Goal: Navigation & Orientation: Find specific page/section

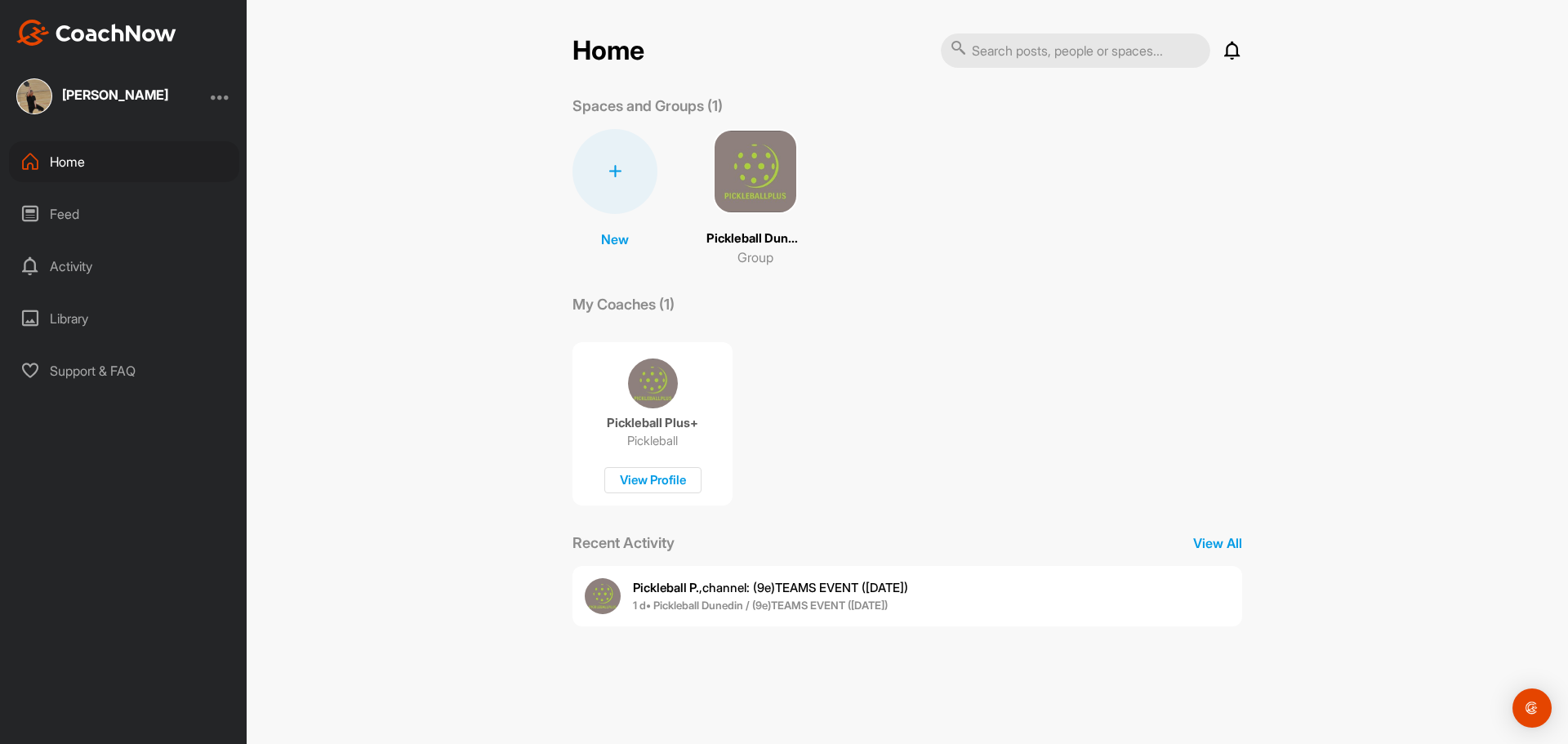
click at [653, 431] on p "Pickleball Plus+" at bounding box center [653, 423] width 91 height 16
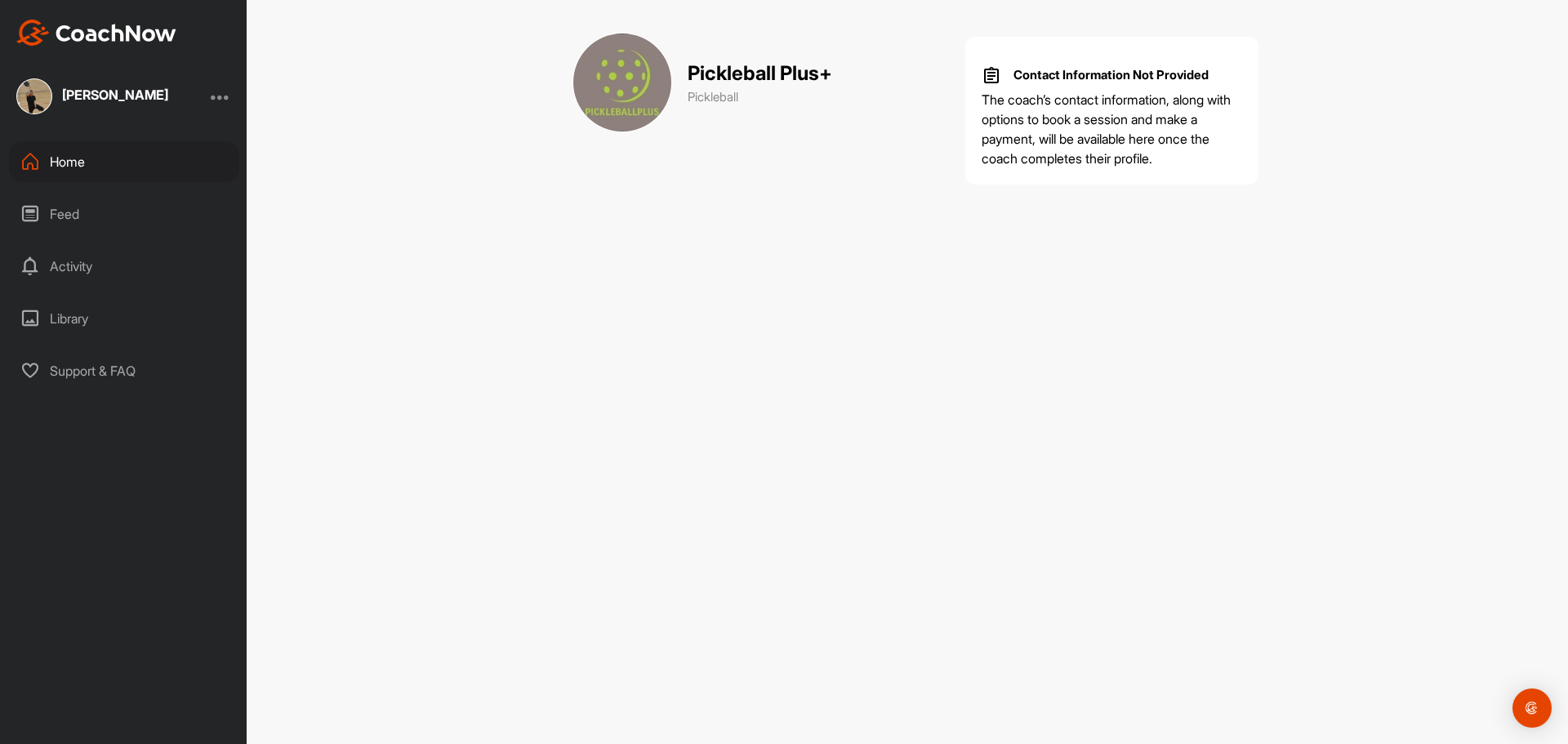
click at [56, 213] on div "Feed" at bounding box center [124, 214] width 230 height 41
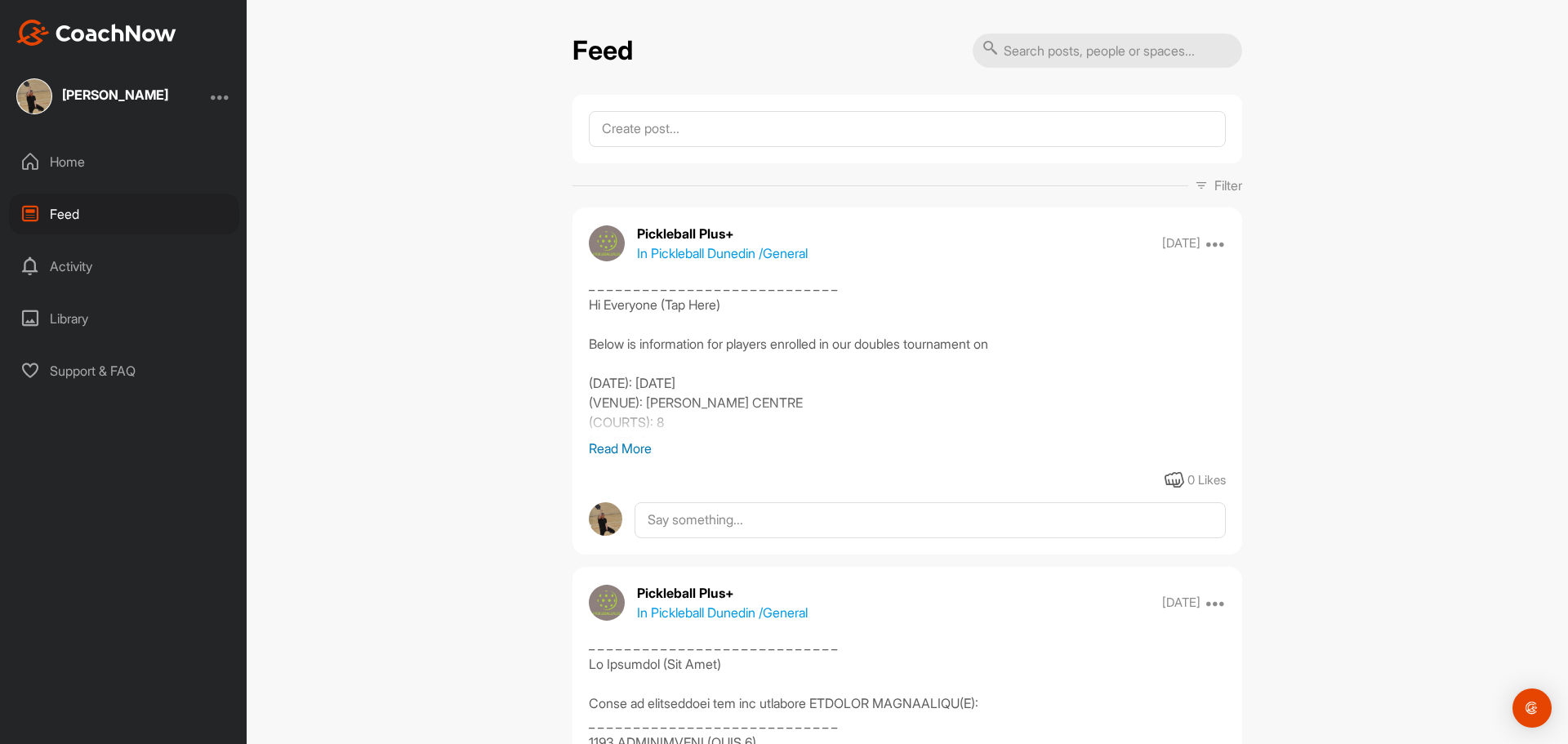
click at [599, 446] on p "Read More" at bounding box center [908, 448] width 638 height 20
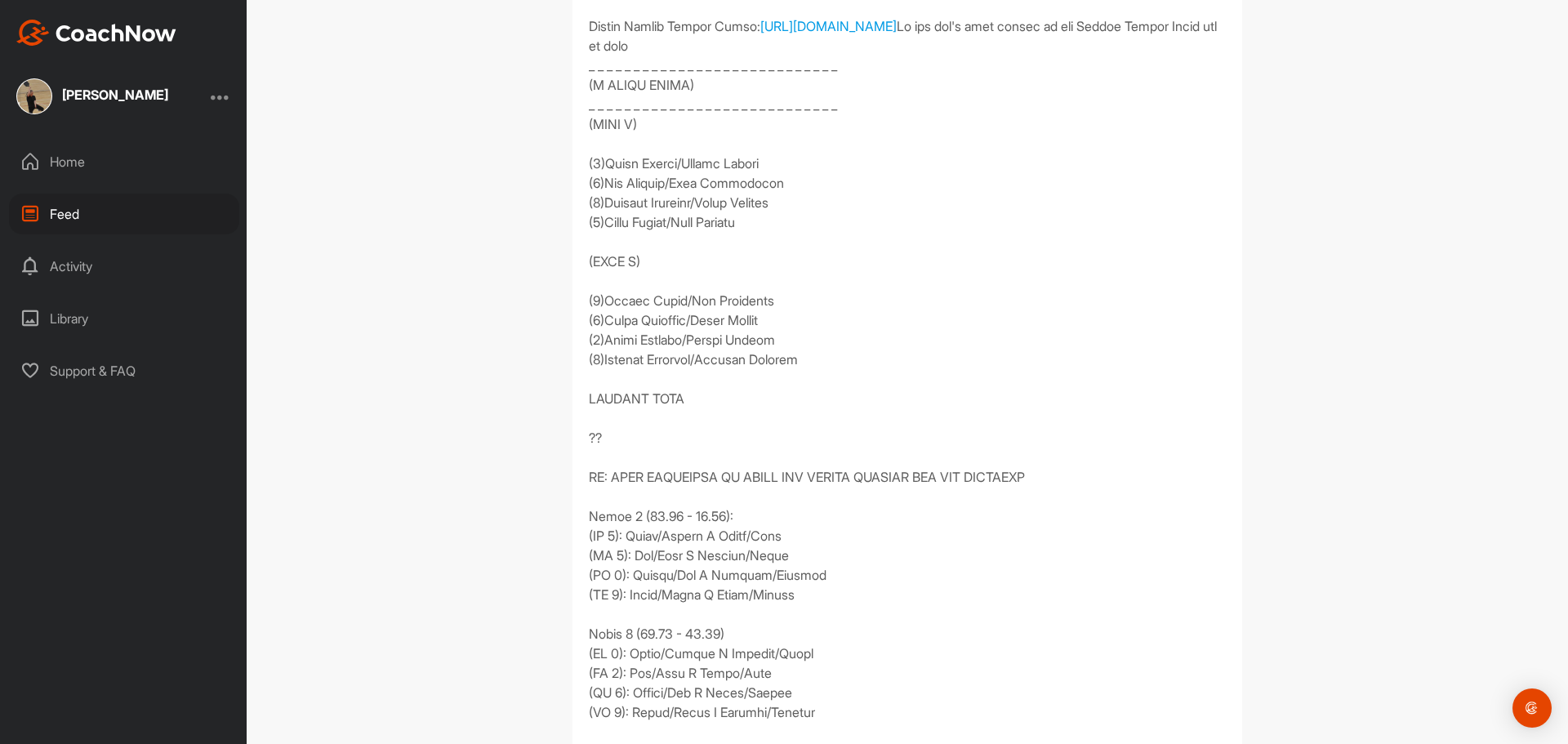
scroll to position [2614, 0]
click at [67, 161] on div "Home" at bounding box center [124, 162] width 230 height 41
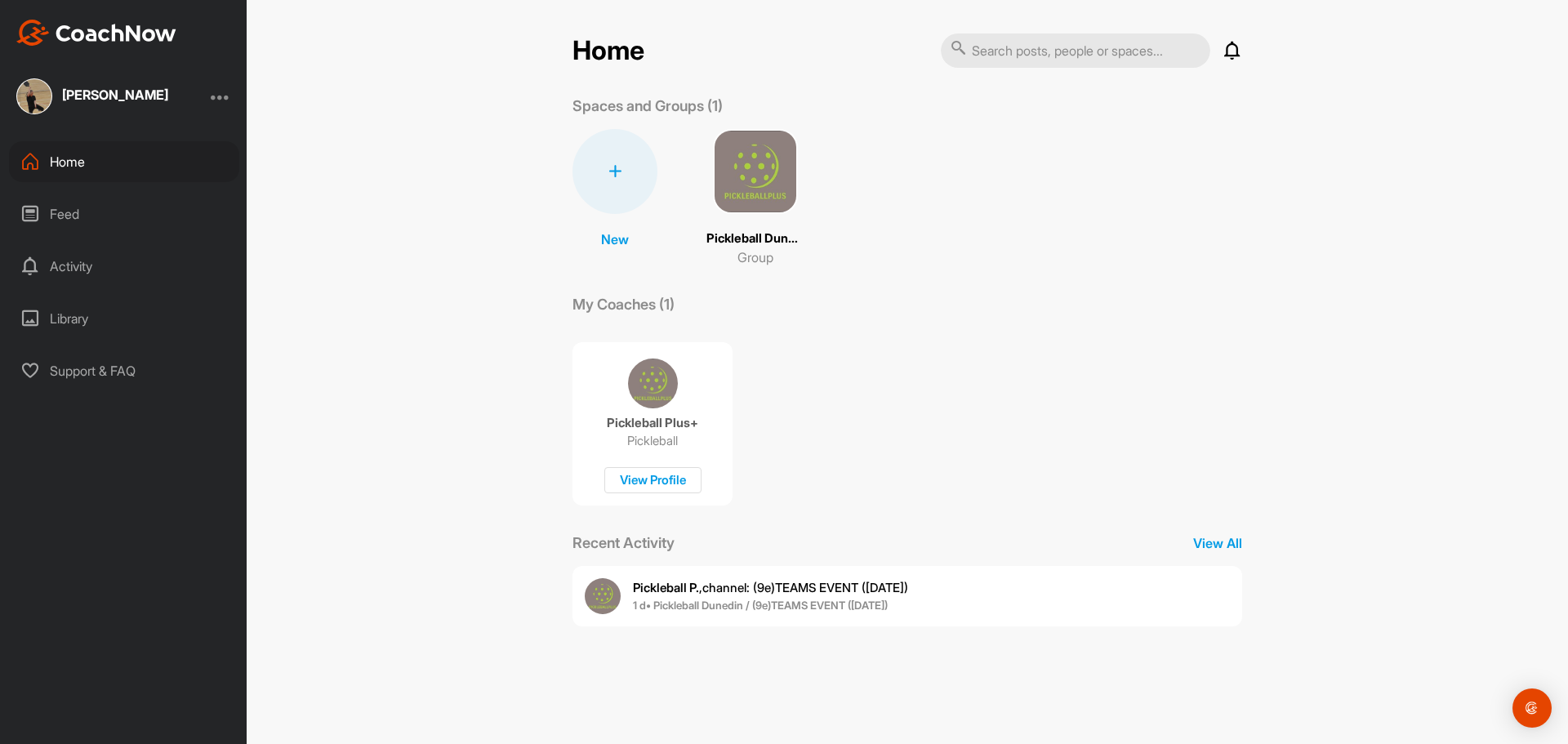
click at [768, 185] on img at bounding box center [755, 171] width 85 height 85
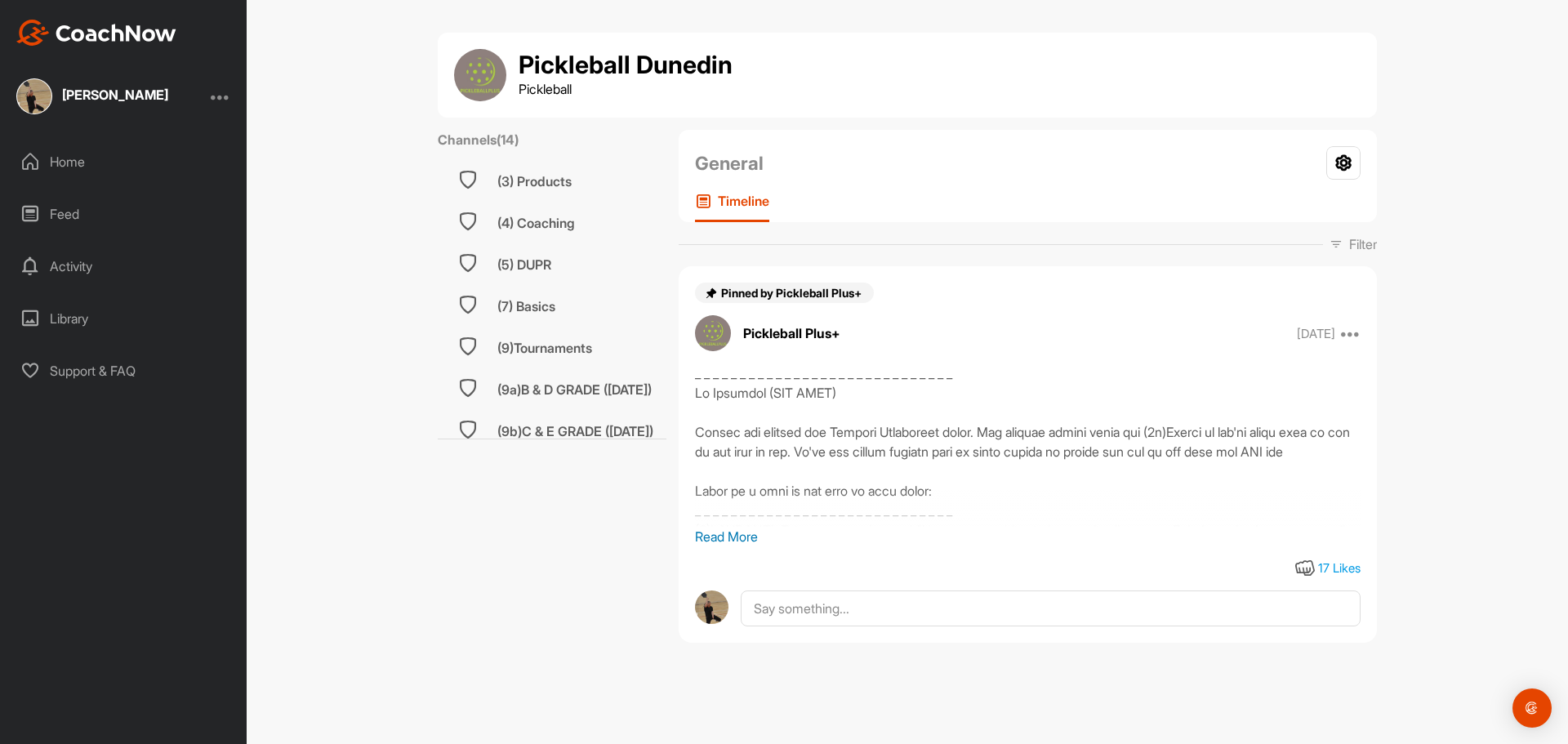
scroll to position [368, 0]
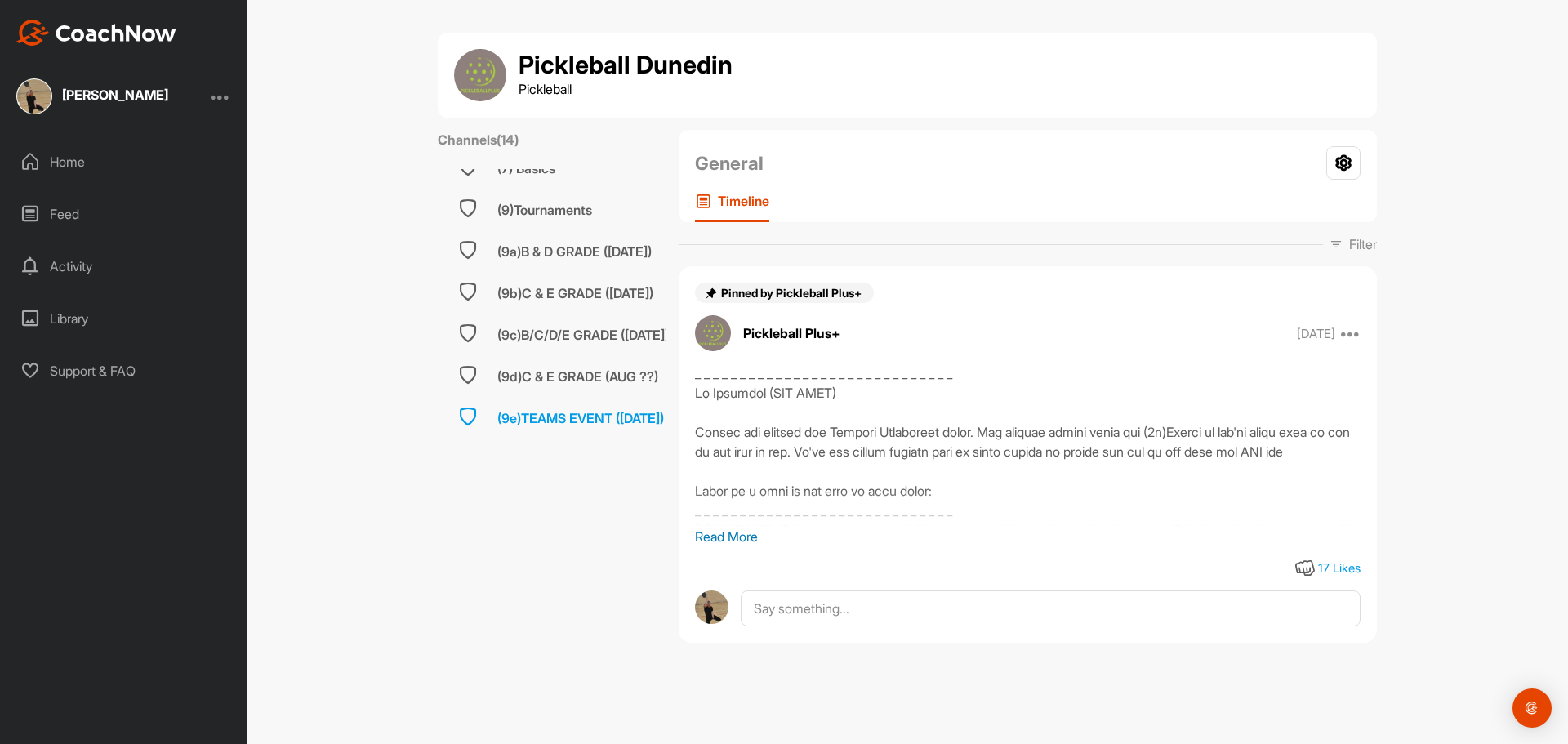
click at [599, 408] on div "(9e)TEAMS EVENT ([DATE])" at bounding box center [580, 418] width 167 height 20
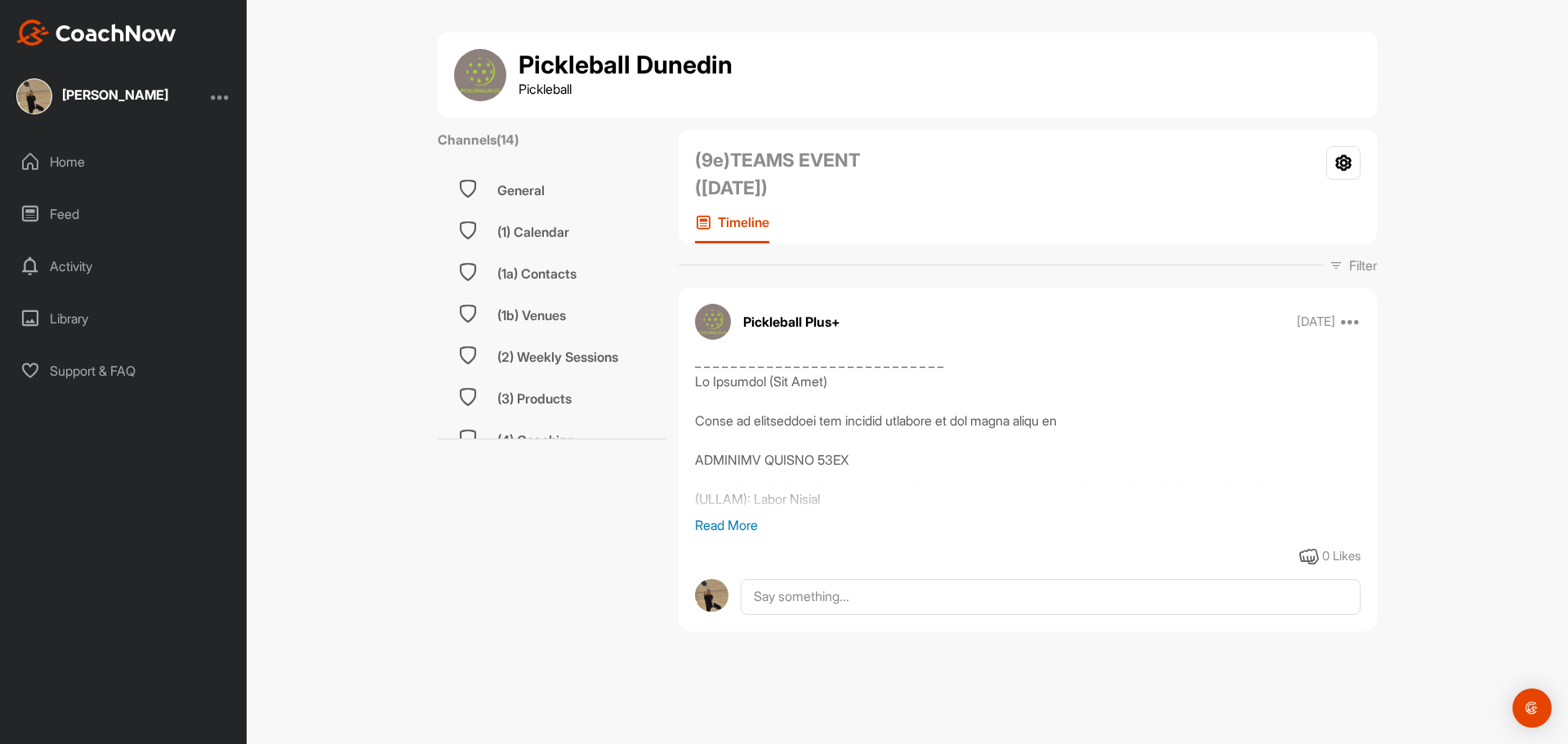
click at [743, 516] on p "Read More" at bounding box center [1029, 525] width 666 height 20
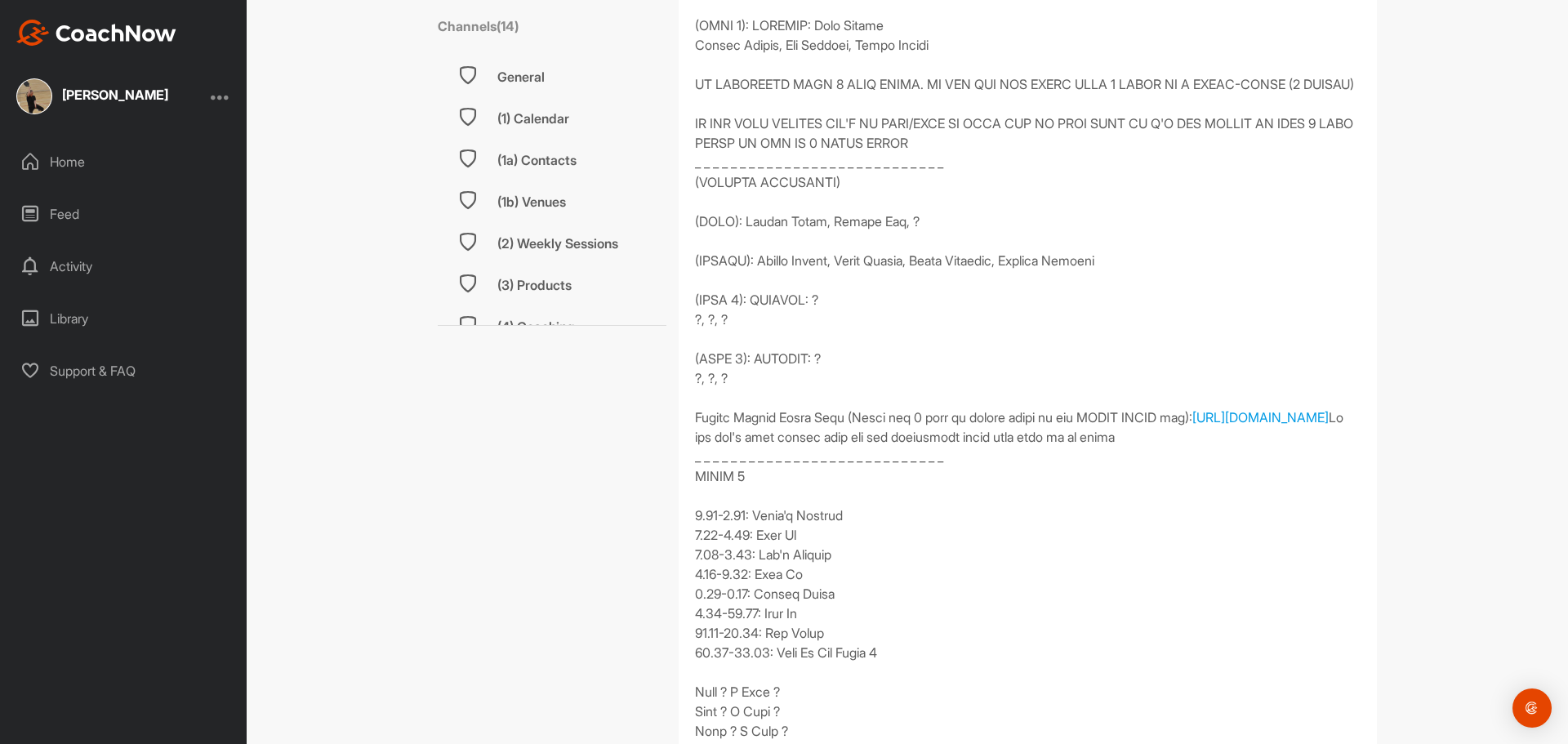
scroll to position [1179, 0]
